Goal: Transaction & Acquisition: Purchase product/service

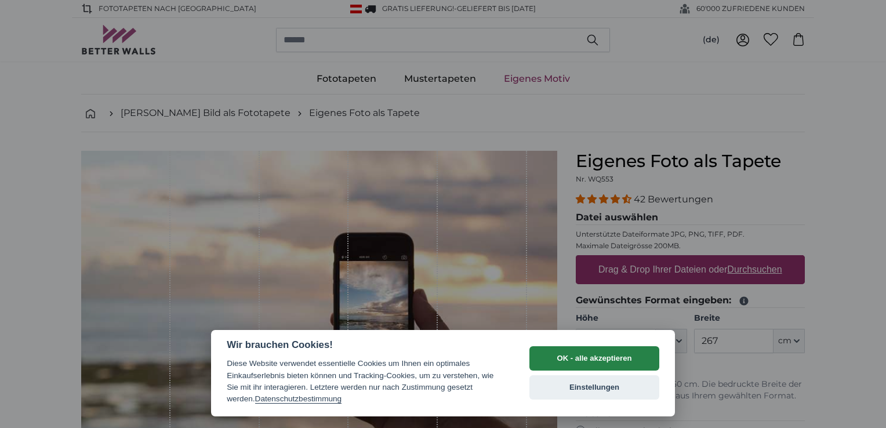
click at [575, 360] on button "OK - alle akzeptieren" at bounding box center [595, 358] width 130 height 24
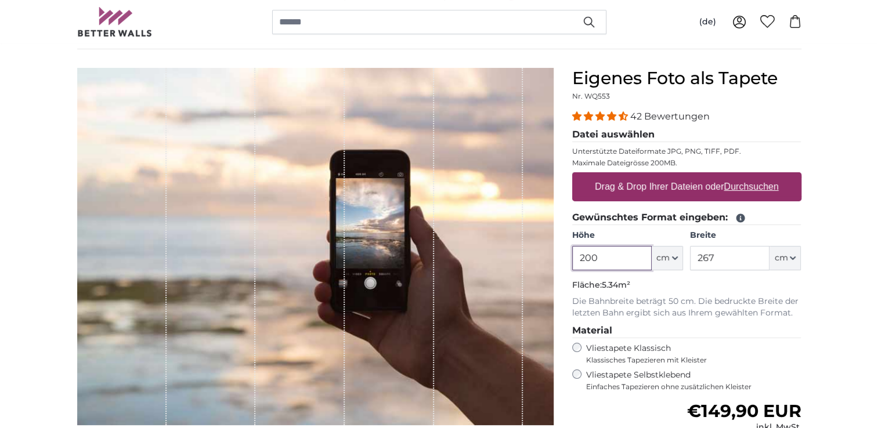
scroll to position [58, 0]
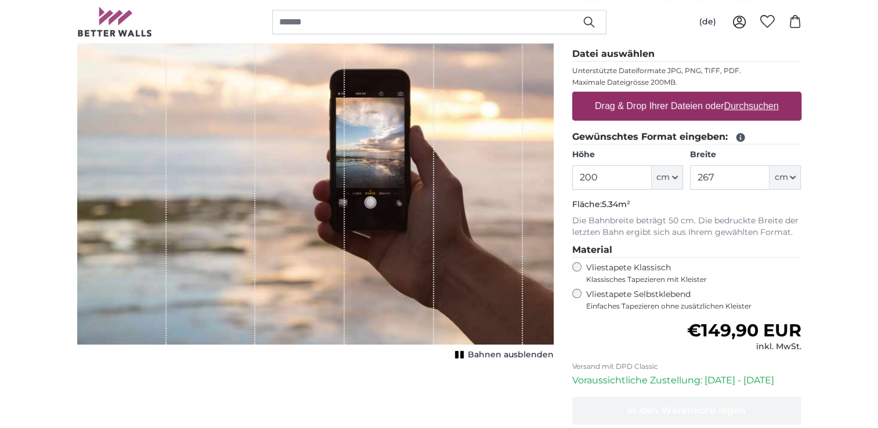
scroll to position [174, 0]
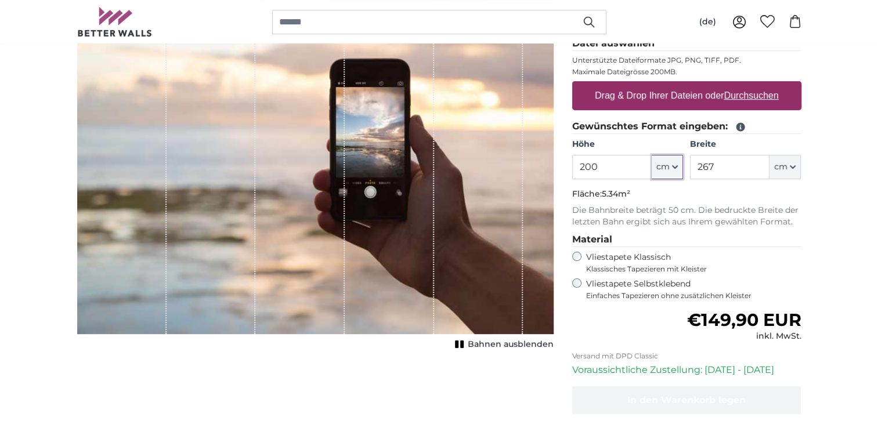
click at [676, 164] on icon "button" at bounding box center [675, 167] width 6 height 6
click at [636, 164] on input "200" at bounding box center [611, 167] width 79 height 24
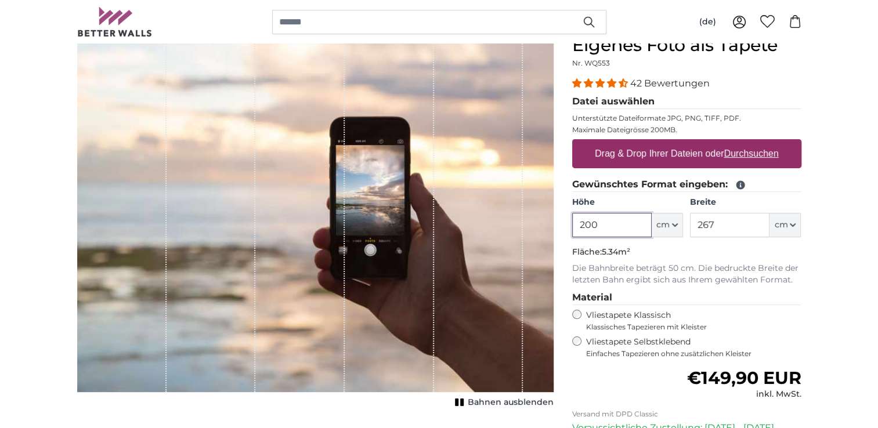
drag, startPoint x: 612, startPoint y: 220, endPoint x: 563, endPoint y: 228, distance: 49.3
click at [563, 229] on div "Eigenes Foto als Tapete Nr. WQ553 42 Bewertungen Datei auswählen Unterstützte D…" at bounding box center [687, 296] width 248 height 523
type input "110.5"
click at [720, 226] on input "267" at bounding box center [729, 225] width 79 height 24
drag, startPoint x: 718, startPoint y: 222, endPoint x: 692, endPoint y: 228, distance: 26.7
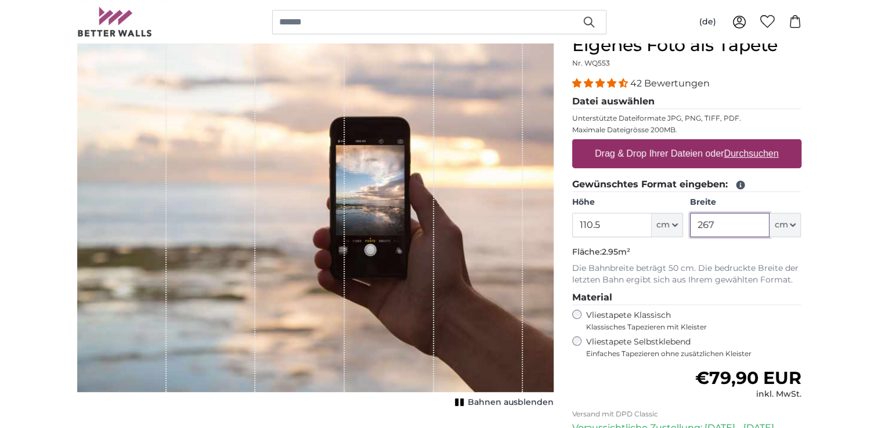
click at [692, 228] on input "267" at bounding box center [729, 225] width 79 height 24
type input "205"
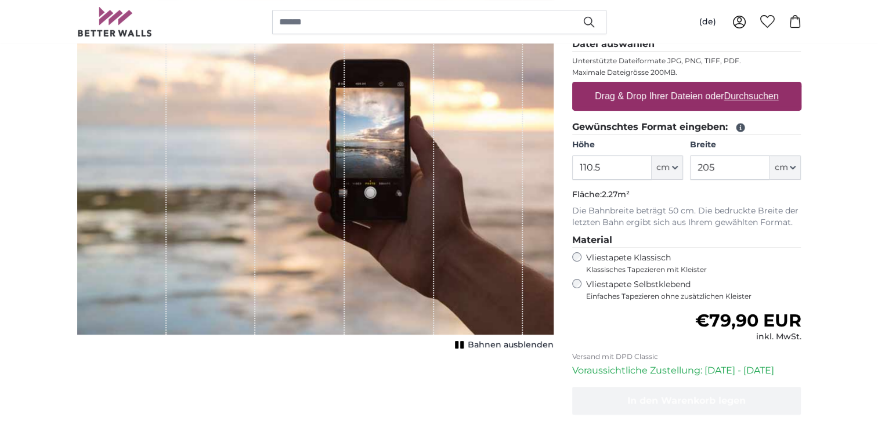
scroll to position [174, 0]
click at [661, 99] on label "Drag & Drop Ihrer Dateien oder Durchsuchen" at bounding box center [686, 95] width 193 height 23
click at [661, 85] on input "Drag & Drop Ihrer Dateien oder Durchsuchen" at bounding box center [686, 82] width 229 height 3
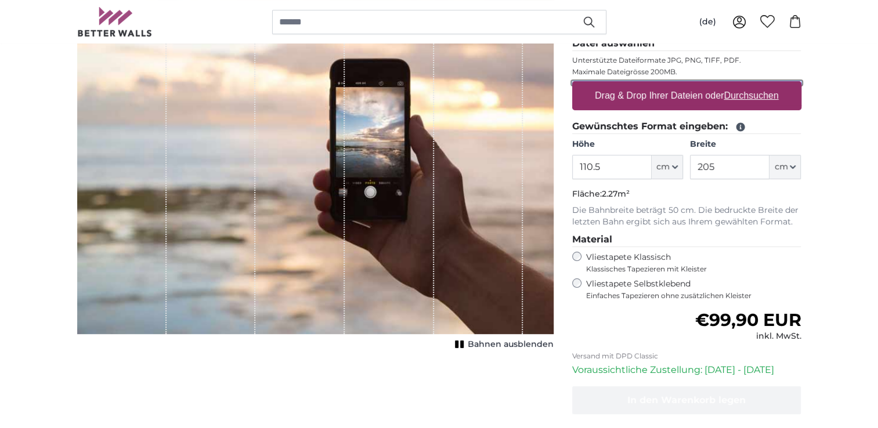
type input "**********"
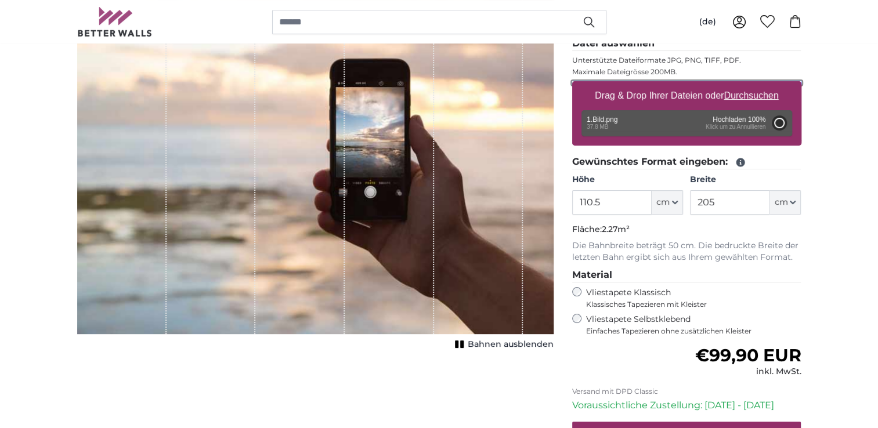
type input "200"
type input "108"
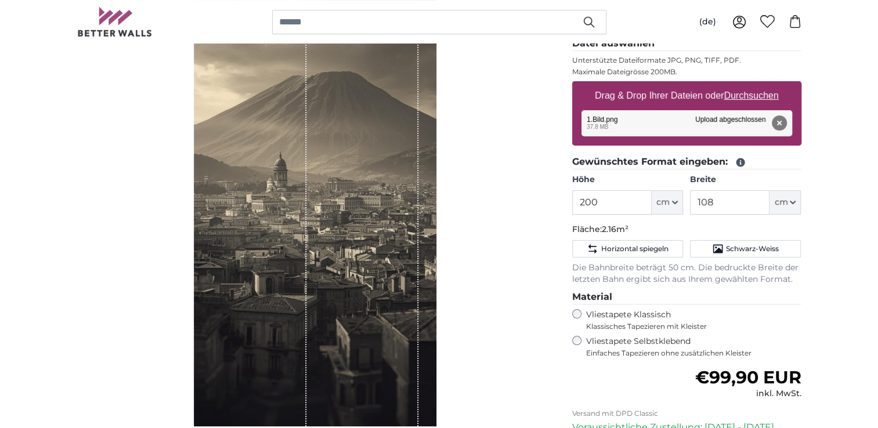
click at [479, 247] on div "Bahnen ausblenden" at bounding box center [315, 209] width 476 height 464
drag, startPoint x: 336, startPoint y: 254, endPoint x: 324, endPoint y: 256, distance: 12.3
click at [324, 256] on div "1 of 1" at bounding box center [362, 202] width 112 height 450
click at [509, 242] on div "Bahnen ausblenden" at bounding box center [315, 209] width 476 height 464
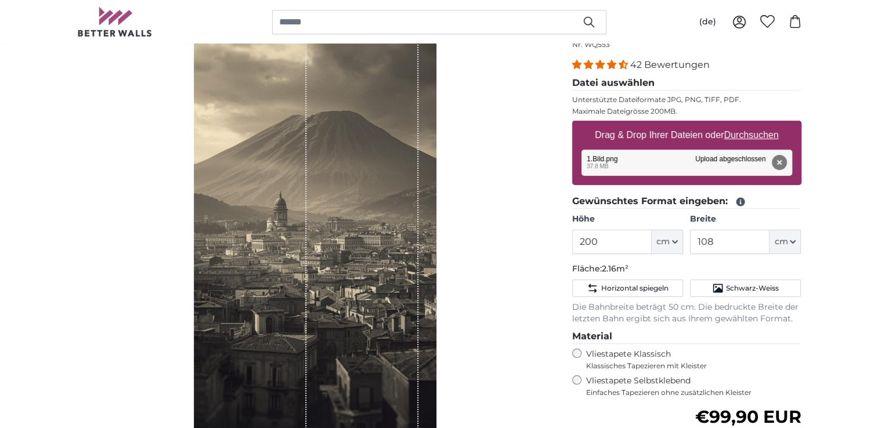
scroll to position [116, 0]
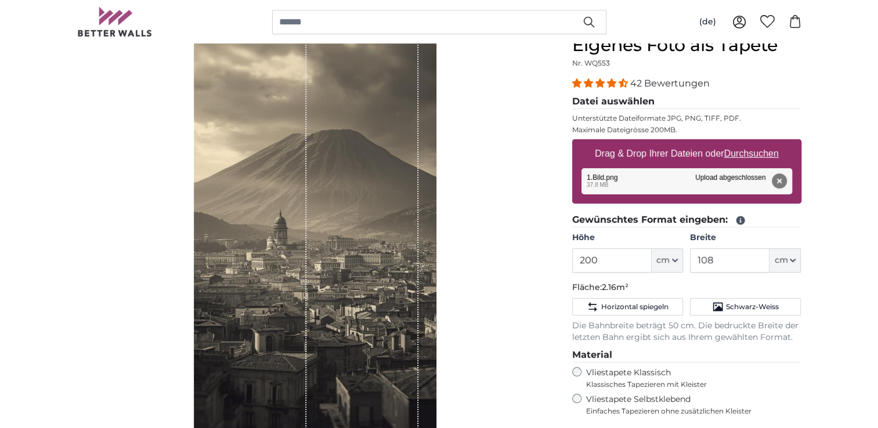
click at [492, 251] on div "Bahnen ausblenden" at bounding box center [315, 267] width 476 height 464
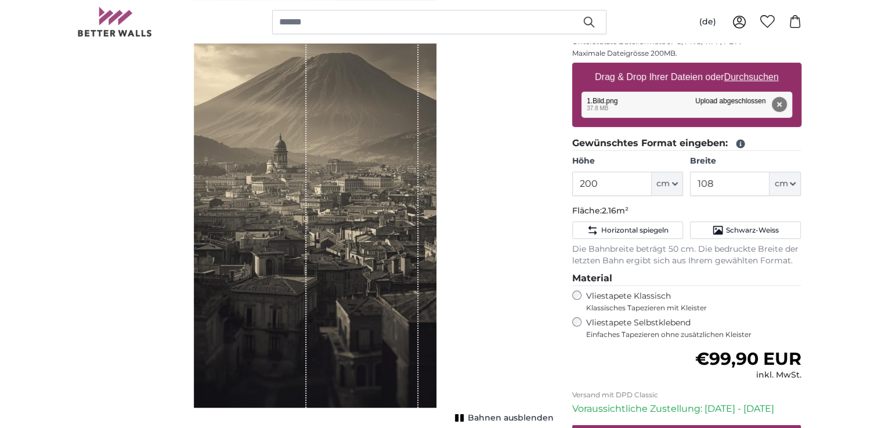
scroll to position [174, 0]
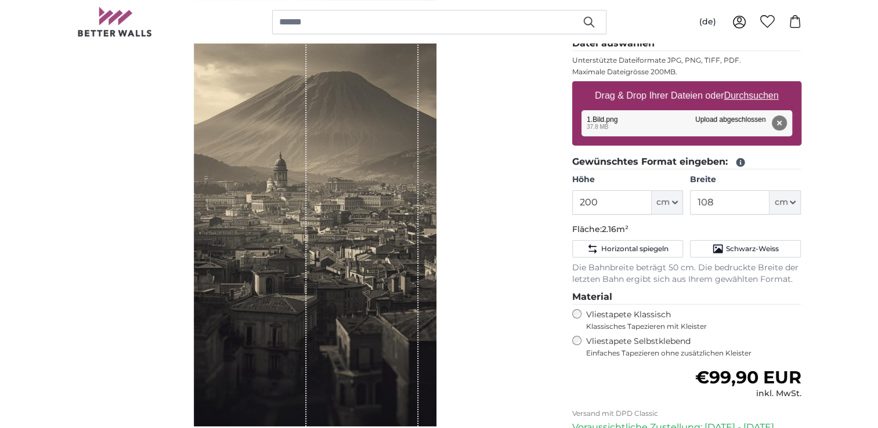
click at [488, 241] on div "Bahnen ausblenden" at bounding box center [315, 209] width 476 height 464
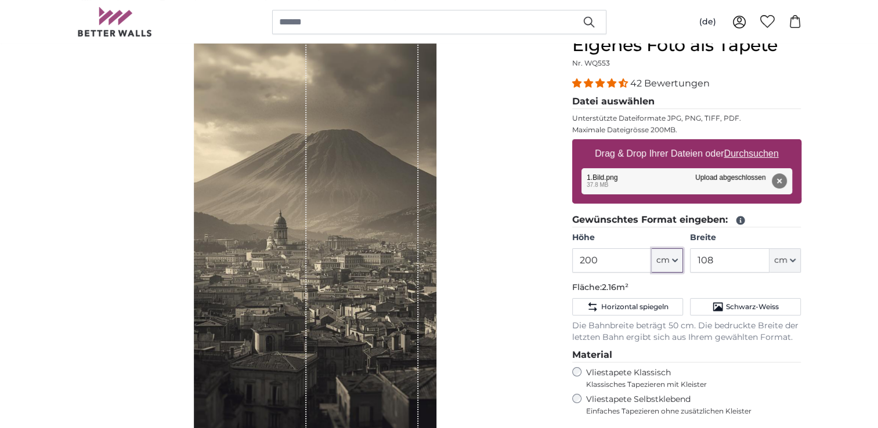
click at [675, 259] on icon "button" at bounding box center [675, 261] width 6 height 6
click at [621, 263] on input "200" at bounding box center [611, 260] width 79 height 24
type input "2"
type input "1"
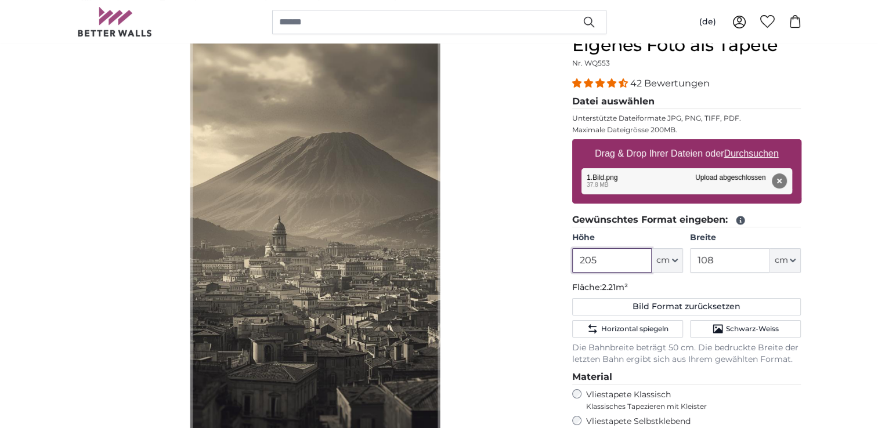
type input "205"
click at [735, 261] on input "108" at bounding box center [729, 260] width 79 height 24
drag, startPoint x: 715, startPoint y: 260, endPoint x: 679, endPoint y: 263, distance: 36.0
click at [683, 264] on div "Höhe 205 ft cm Centimeter (cm) Inches (inch) Feet (ft. in.) Breite 108 ft cm Ce…" at bounding box center [686, 252] width 229 height 41
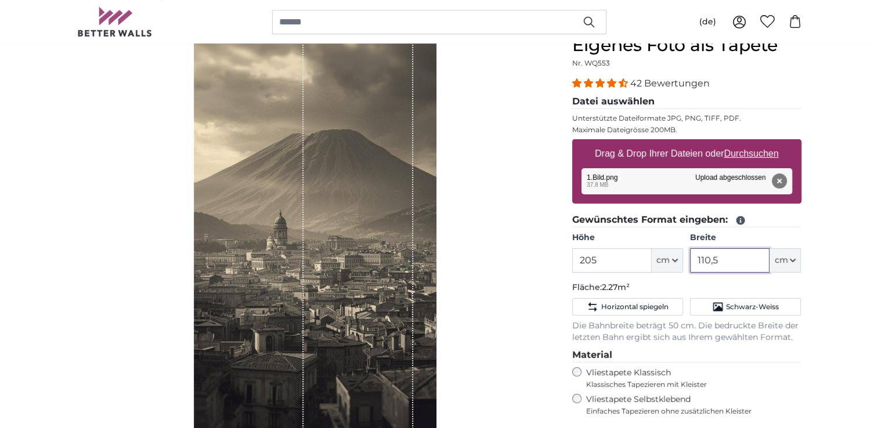
type input "110,5"
click at [531, 246] on div "Bahnen ausblenden" at bounding box center [315, 267] width 476 height 464
click at [512, 282] on div "Bahnen ausblenden" at bounding box center [315, 267] width 476 height 464
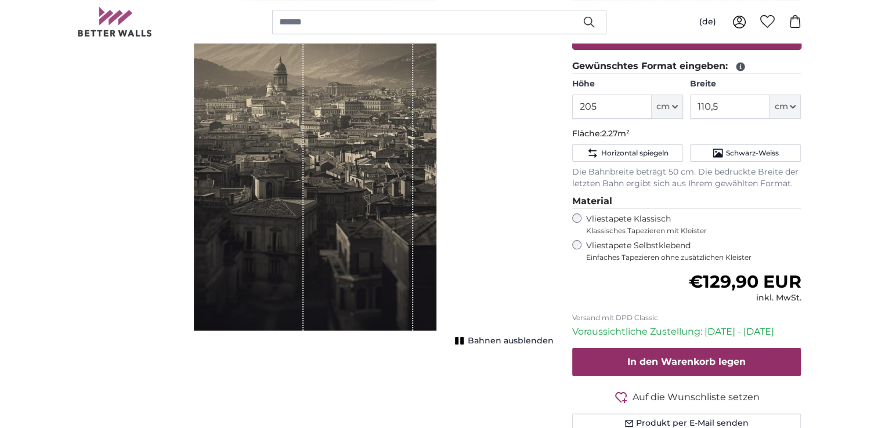
scroll to position [290, 0]
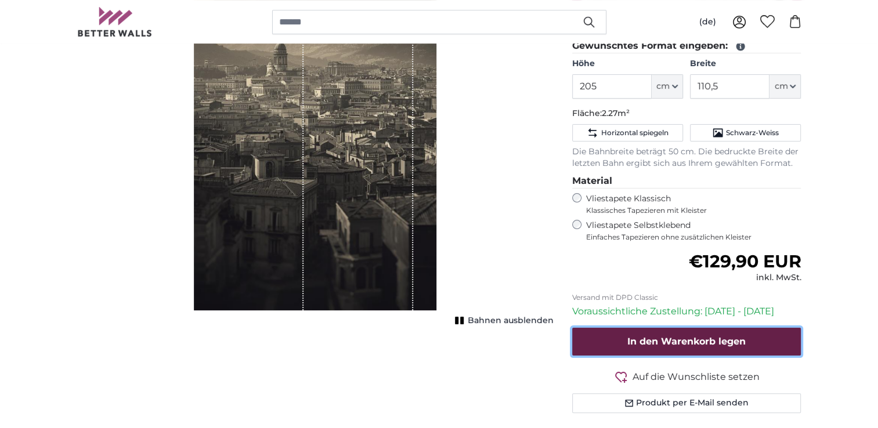
click at [647, 339] on span "In den Warenkorb legen" at bounding box center [686, 341] width 118 height 11
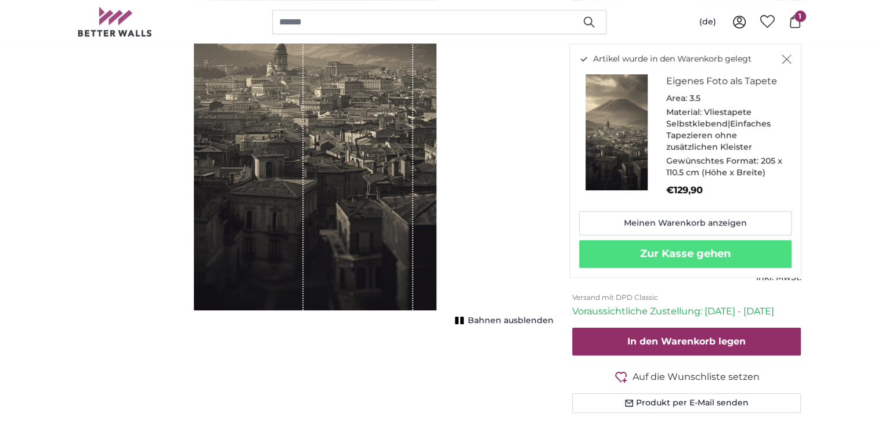
click at [510, 186] on div "Bahnen ausblenden" at bounding box center [315, 93] width 476 height 464
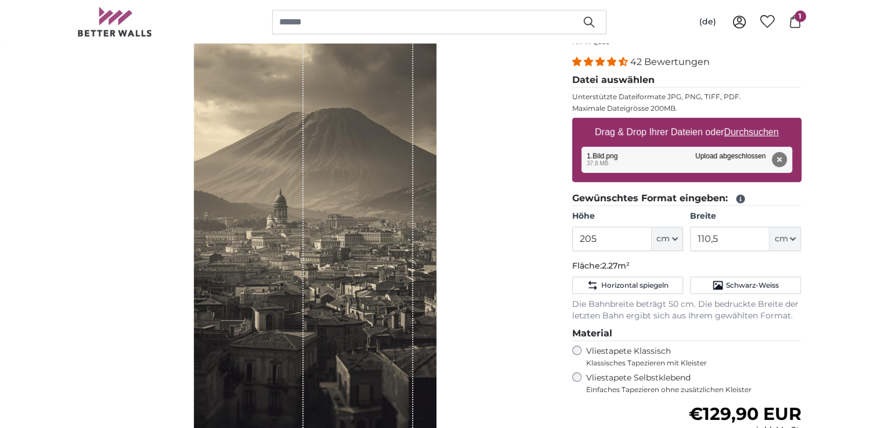
scroll to position [0, 0]
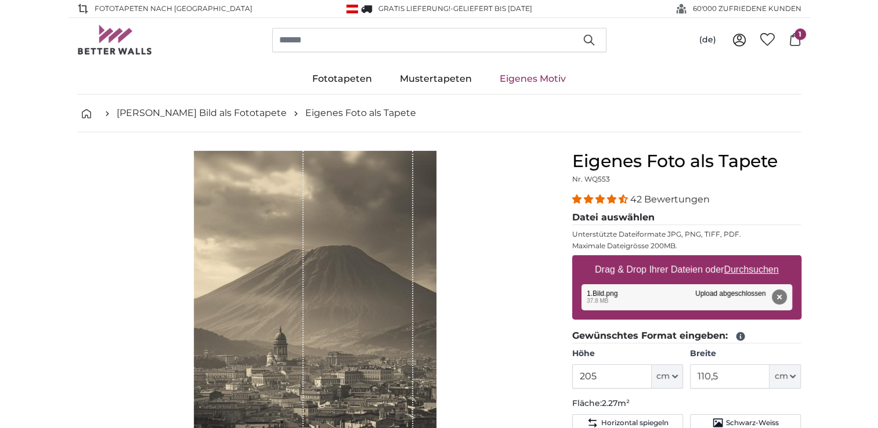
click at [746, 271] on u "Durchsuchen" at bounding box center [750, 269] width 55 height 10
click at [746, 259] on input "Drag & Drop Ihrer Dateien oder Durchsuchen" at bounding box center [686, 256] width 229 height 3
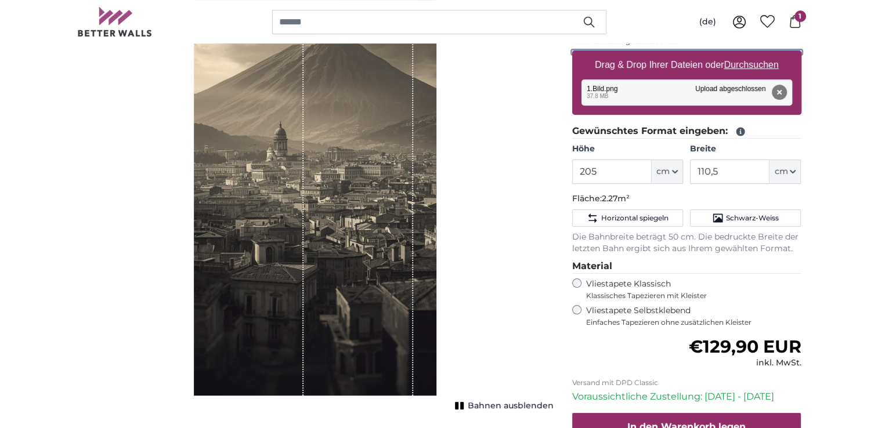
scroll to position [232, 0]
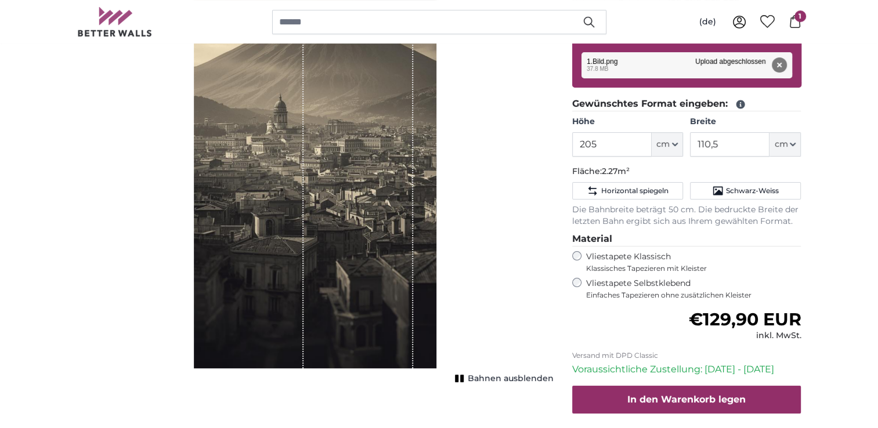
click at [481, 186] on div "Bahnen ausblenden" at bounding box center [315, 151] width 476 height 464
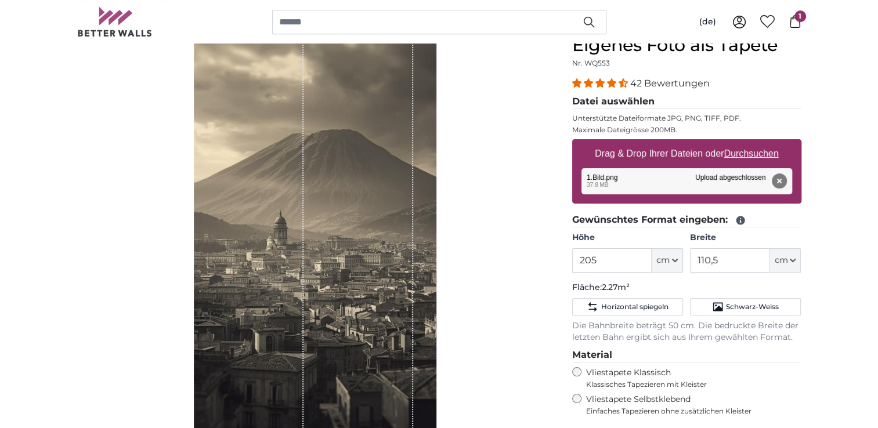
scroll to position [58, 0]
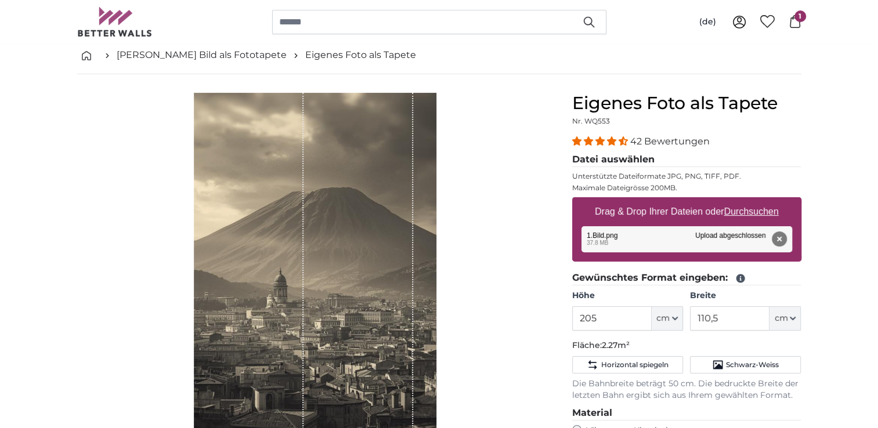
click at [501, 222] on div "Bahnen ausblenden" at bounding box center [315, 325] width 476 height 464
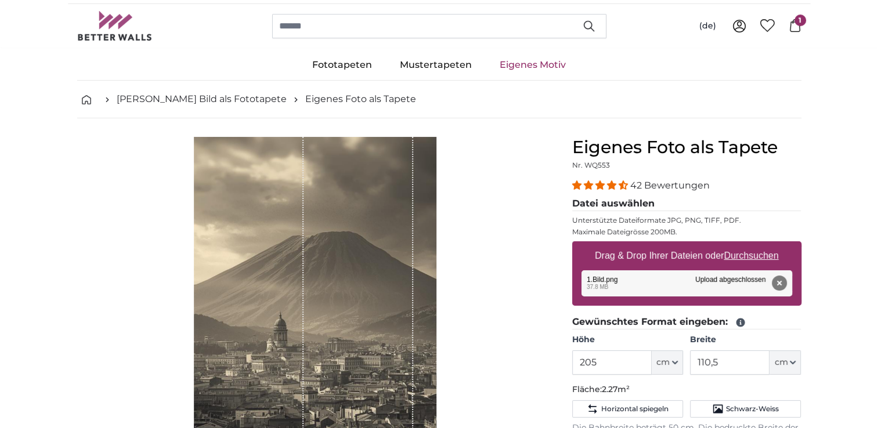
scroll to position [0, 0]
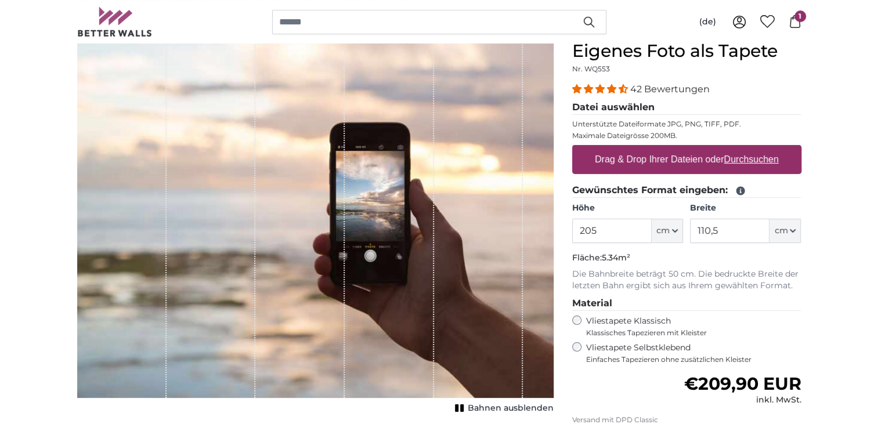
scroll to position [116, 0]
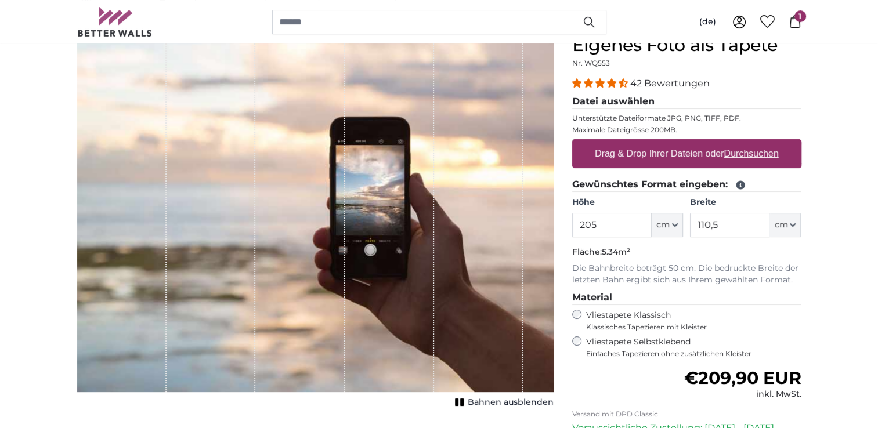
click at [793, 23] on icon at bounding box center [794, 21] width 13 height 13
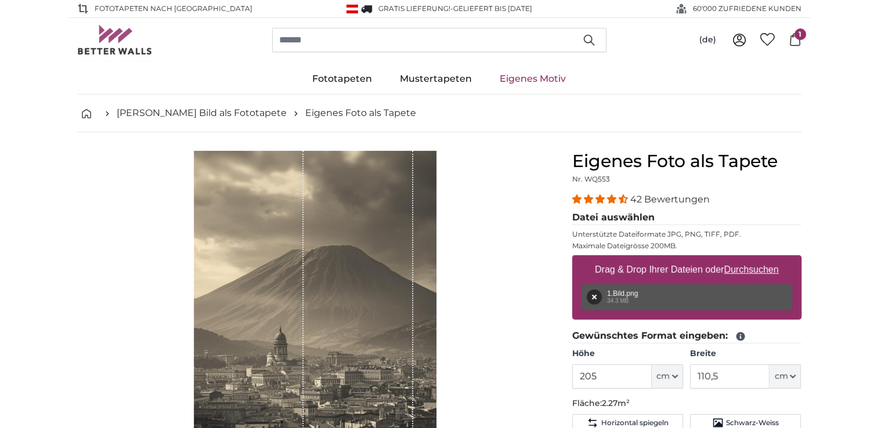
click at [792, 42] on icon at bounding box center [794, 39] width 13 height 13
